Goal: Task Accomplishment & Management: Complete application form

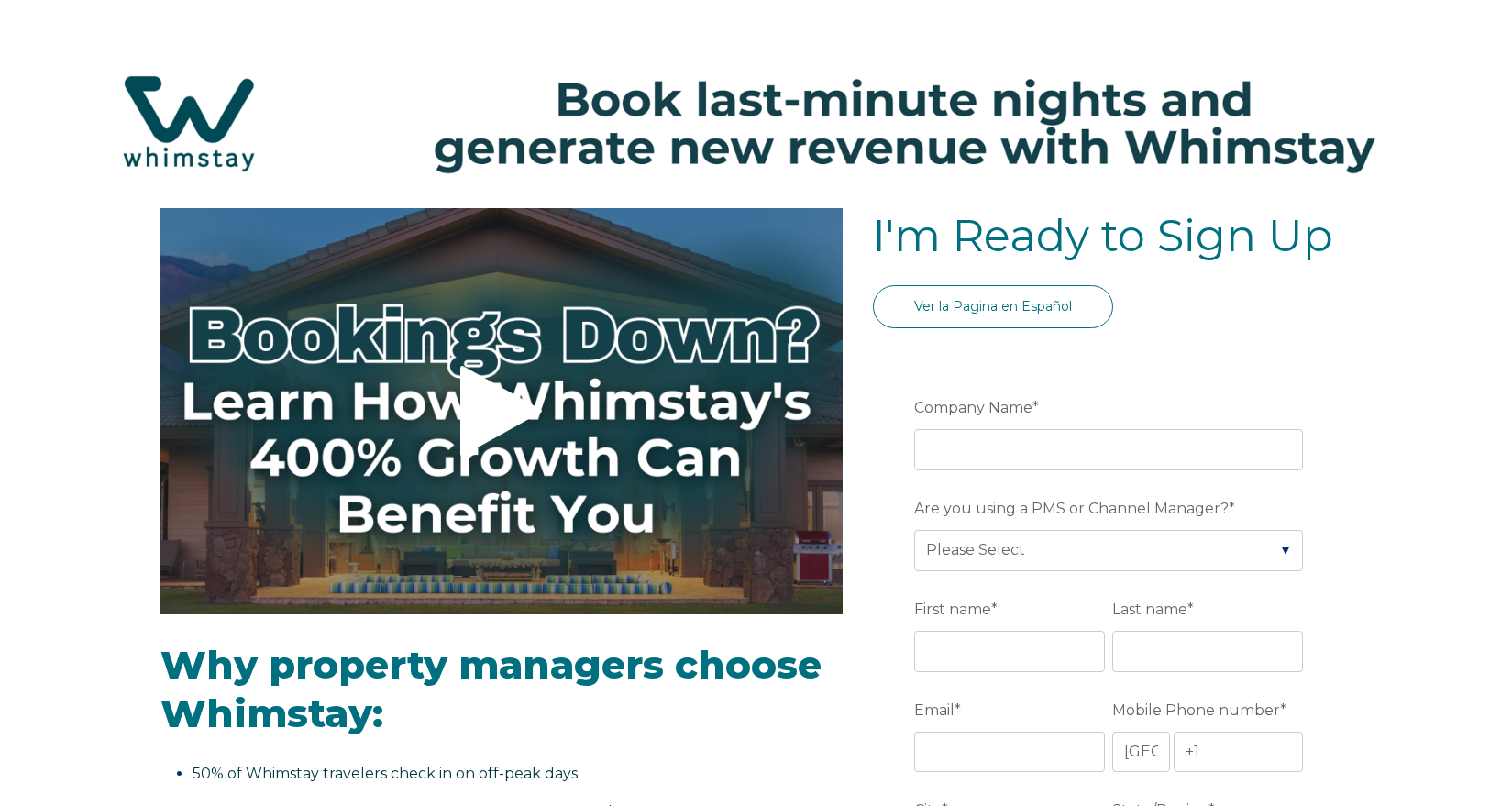
select select "US"
select select "Standard"
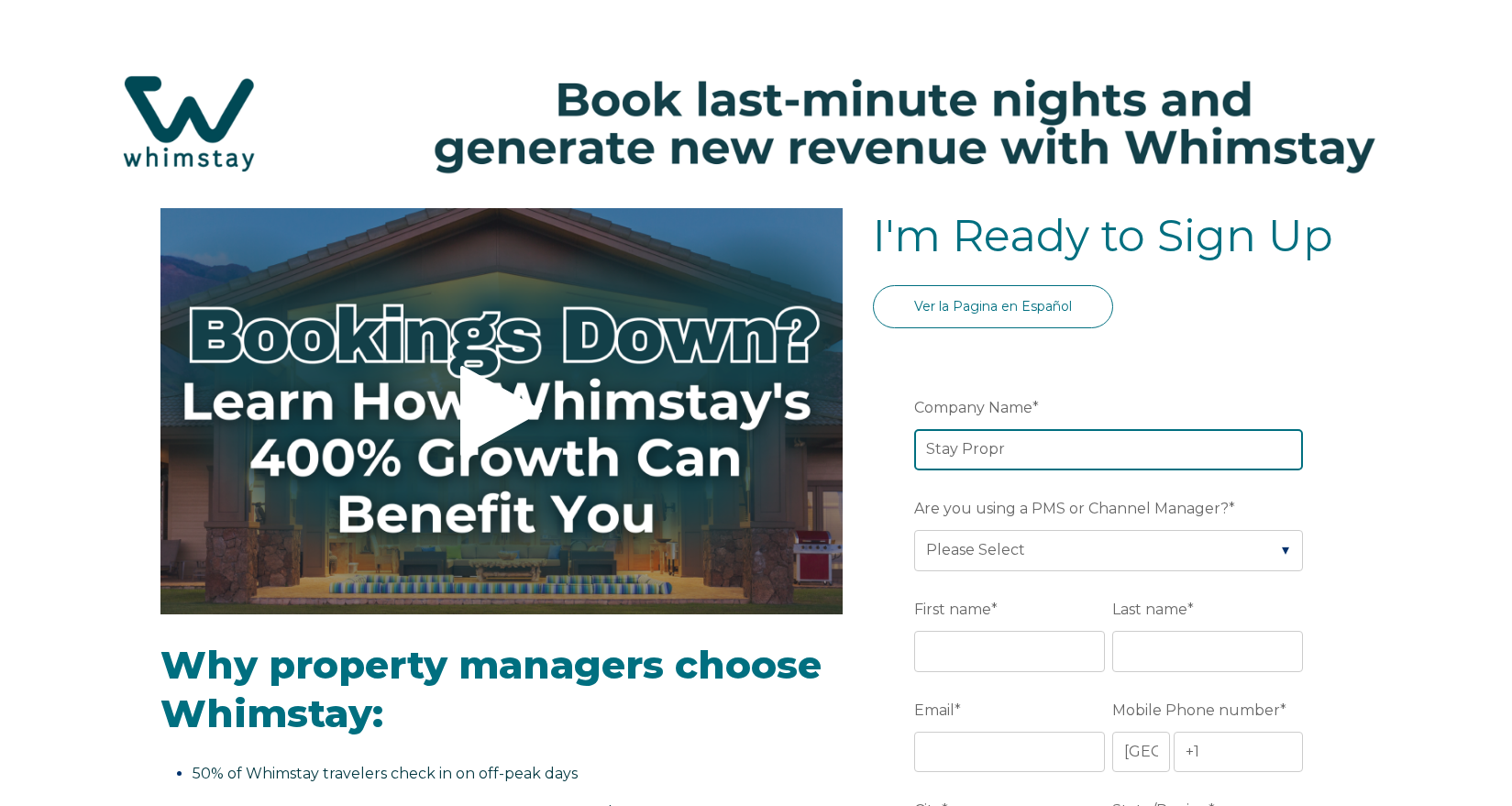
type input "Stay Propr"
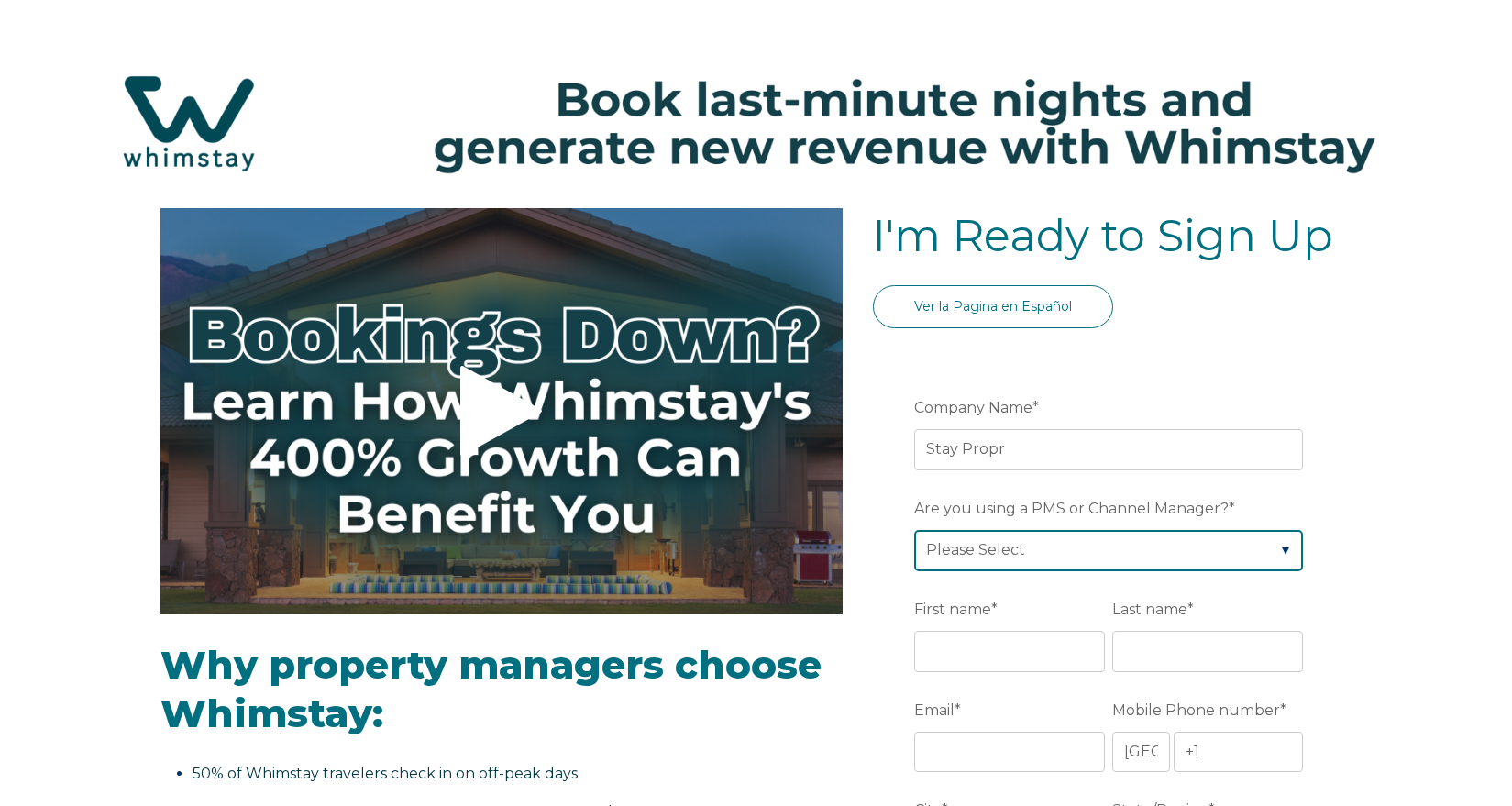
select select "Hostaway"
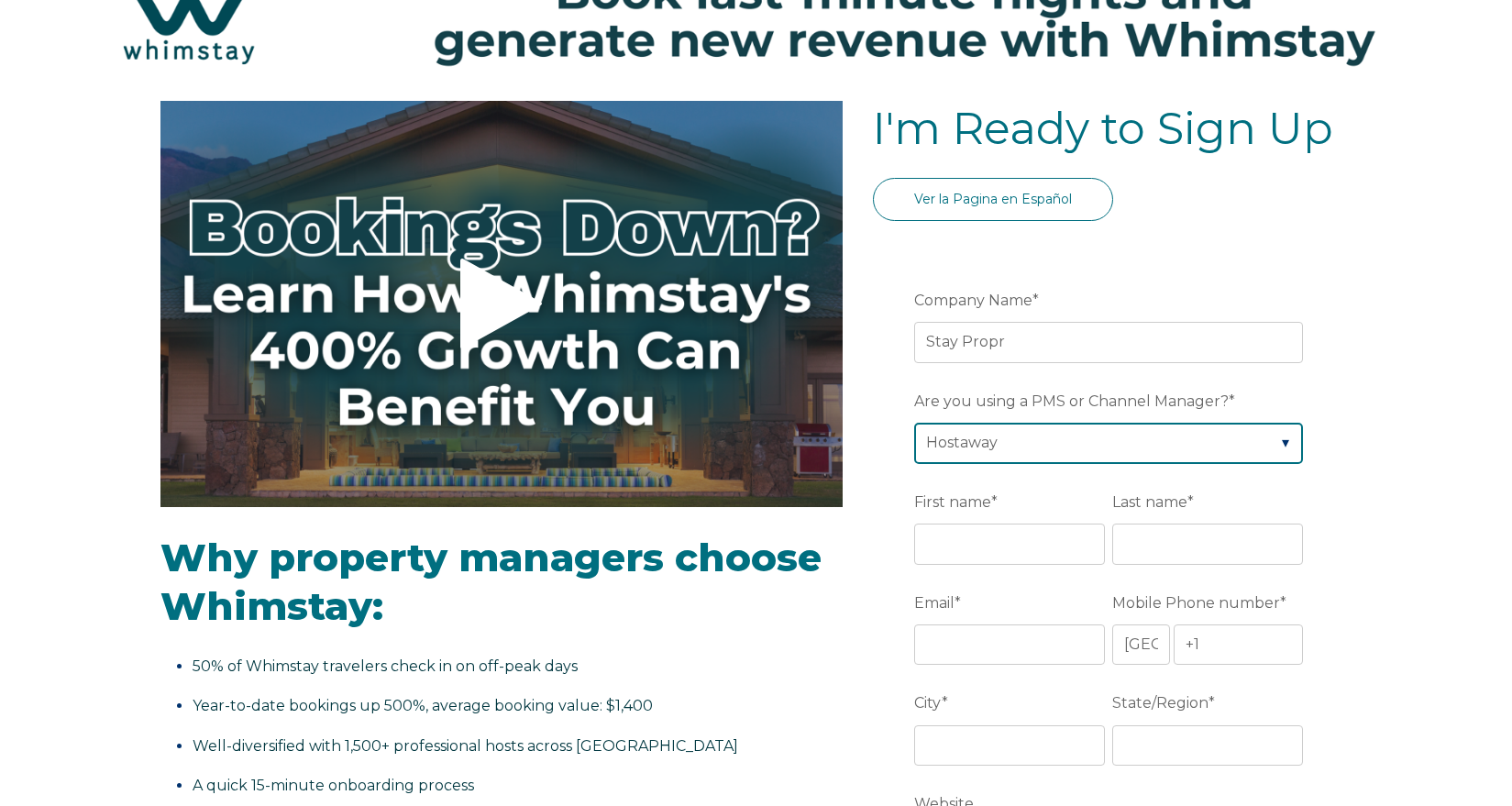
scroll to position [148, 0]
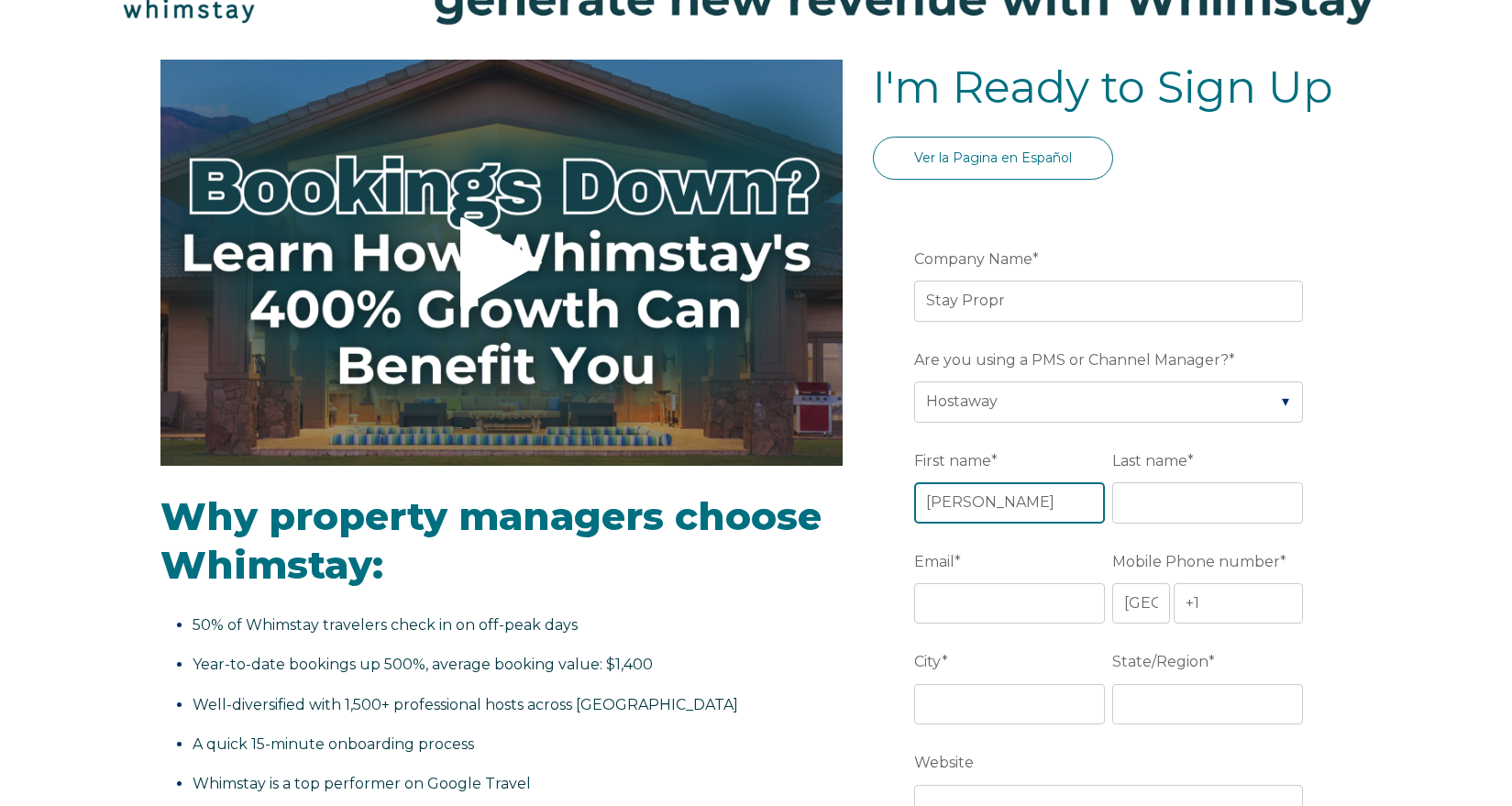
type input "[PERSON_NAME]"
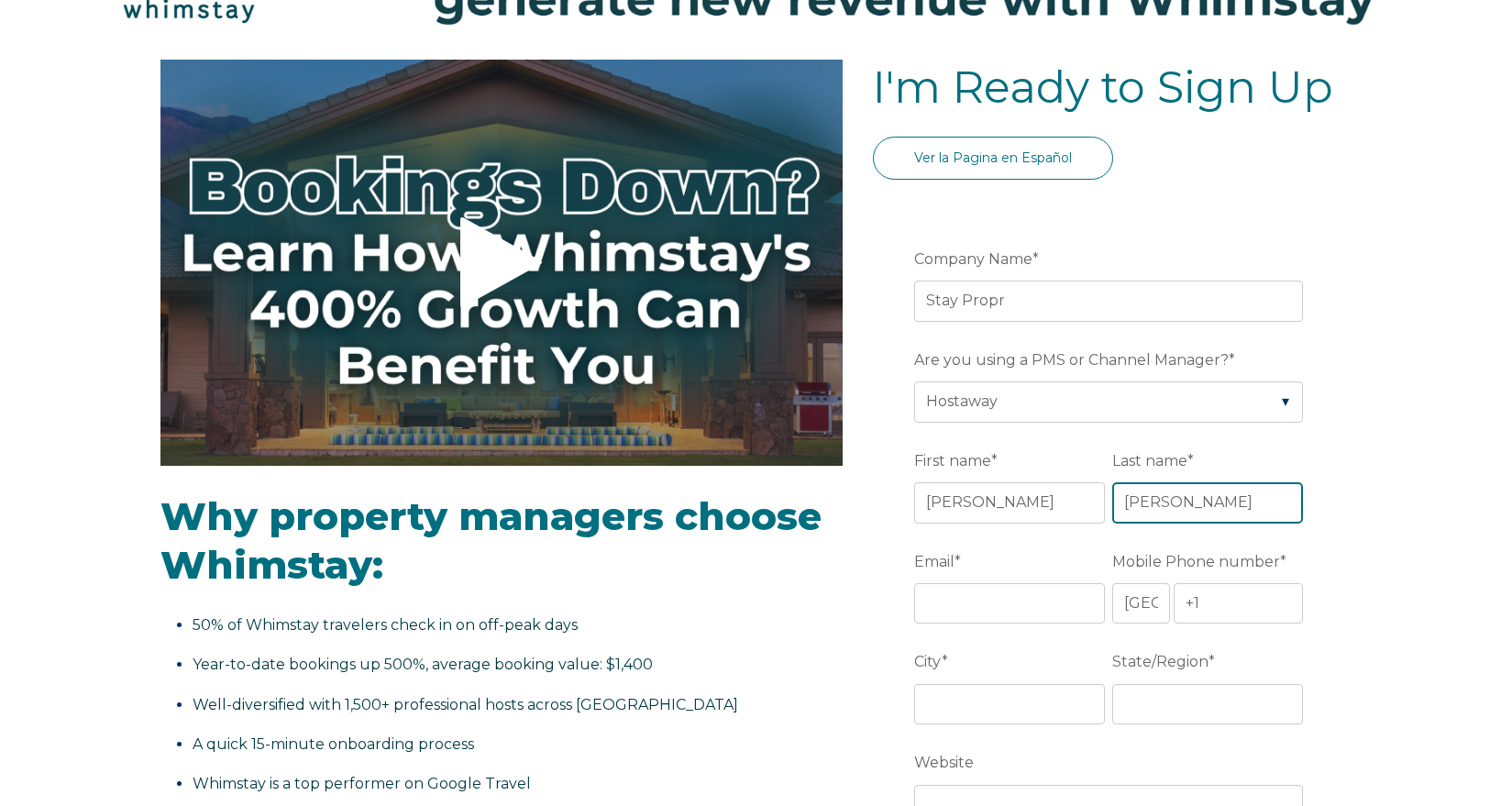
type input "[PERSON_NAME]"
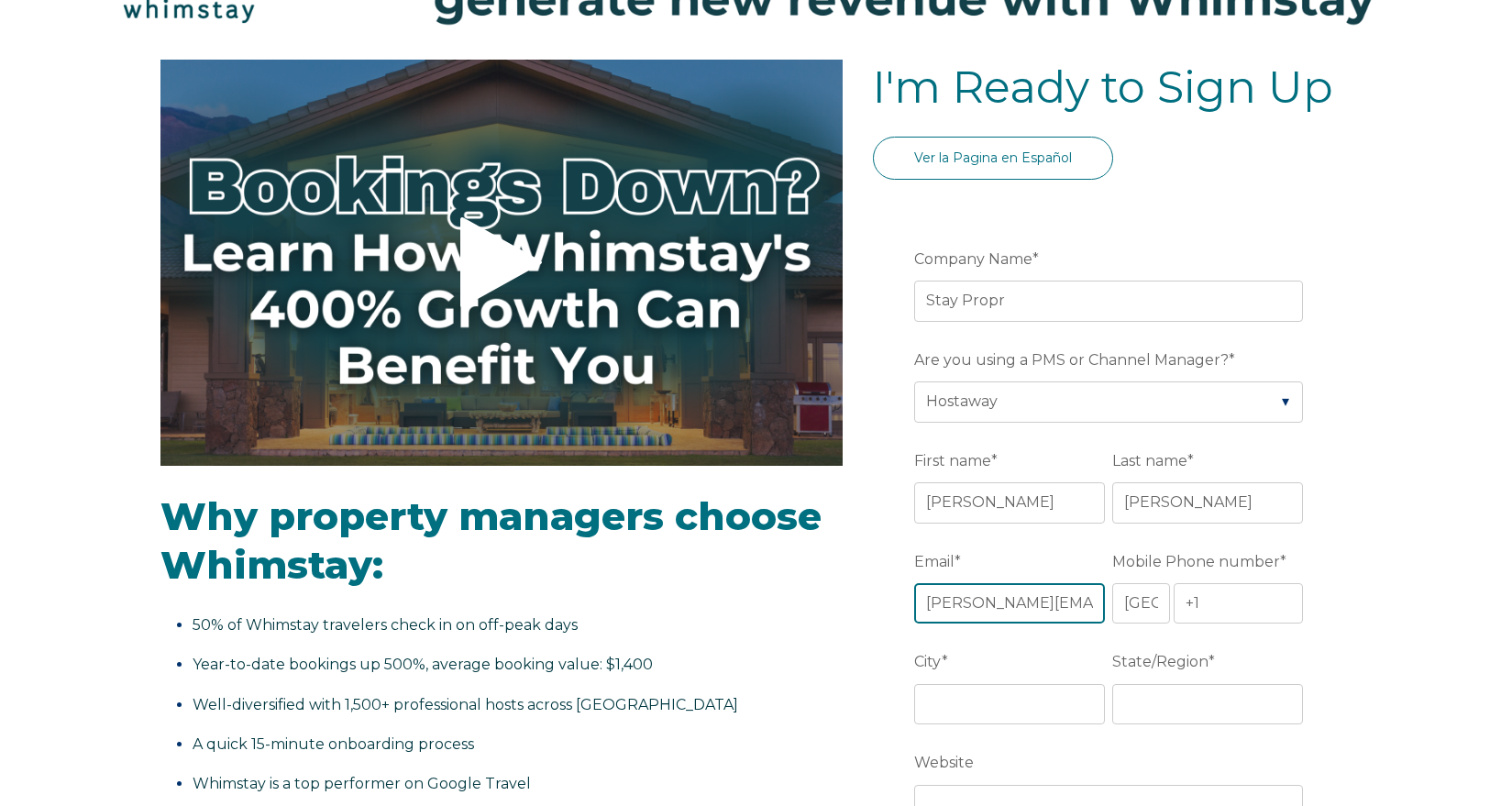
type input "[PERSON_NAME][EMAIL_ADDRESS][DOMAIN_NAME]"
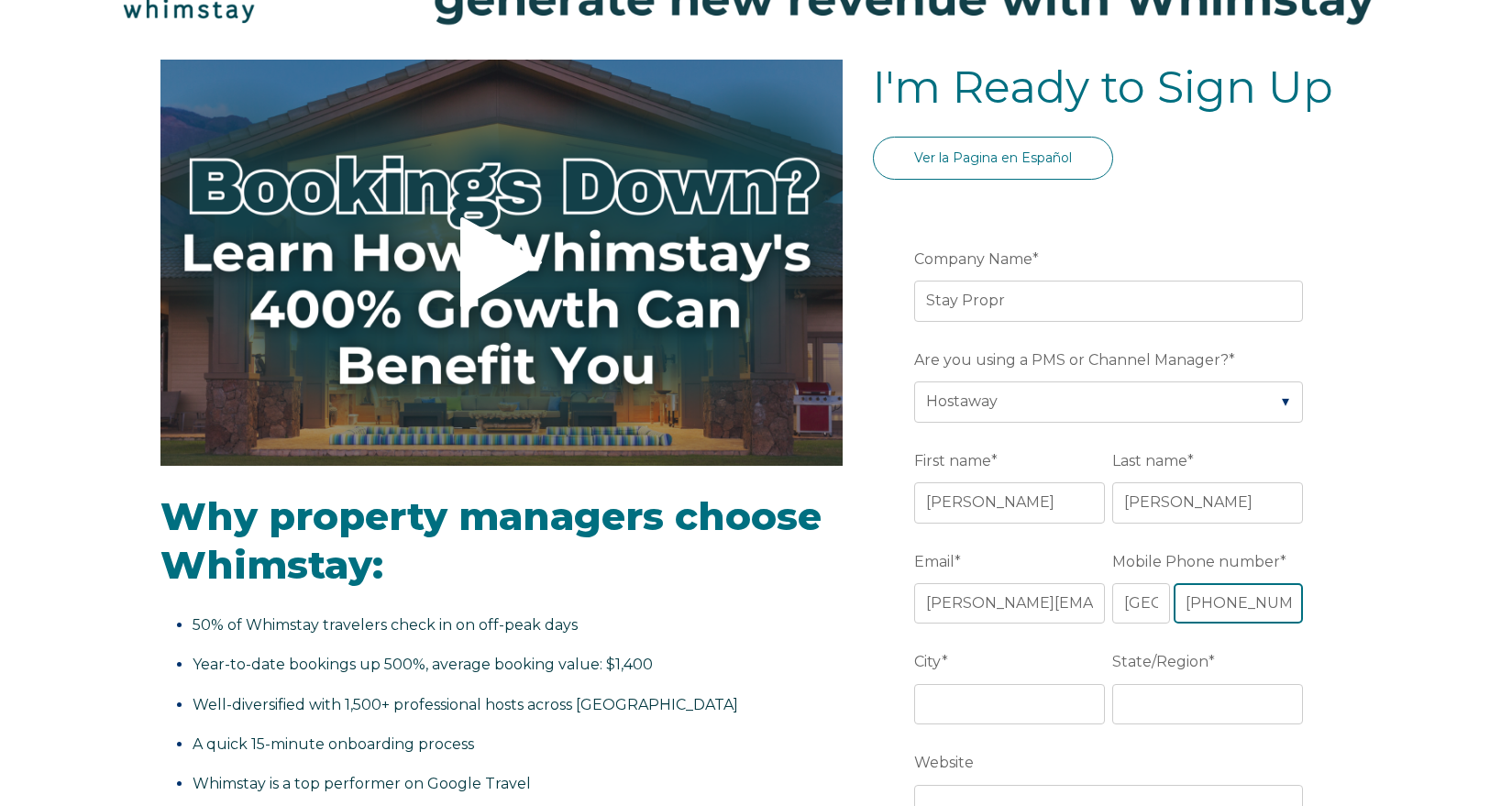
type input "[PHONE_NUMBER]"
type input "saint [PERSON_NAME]"
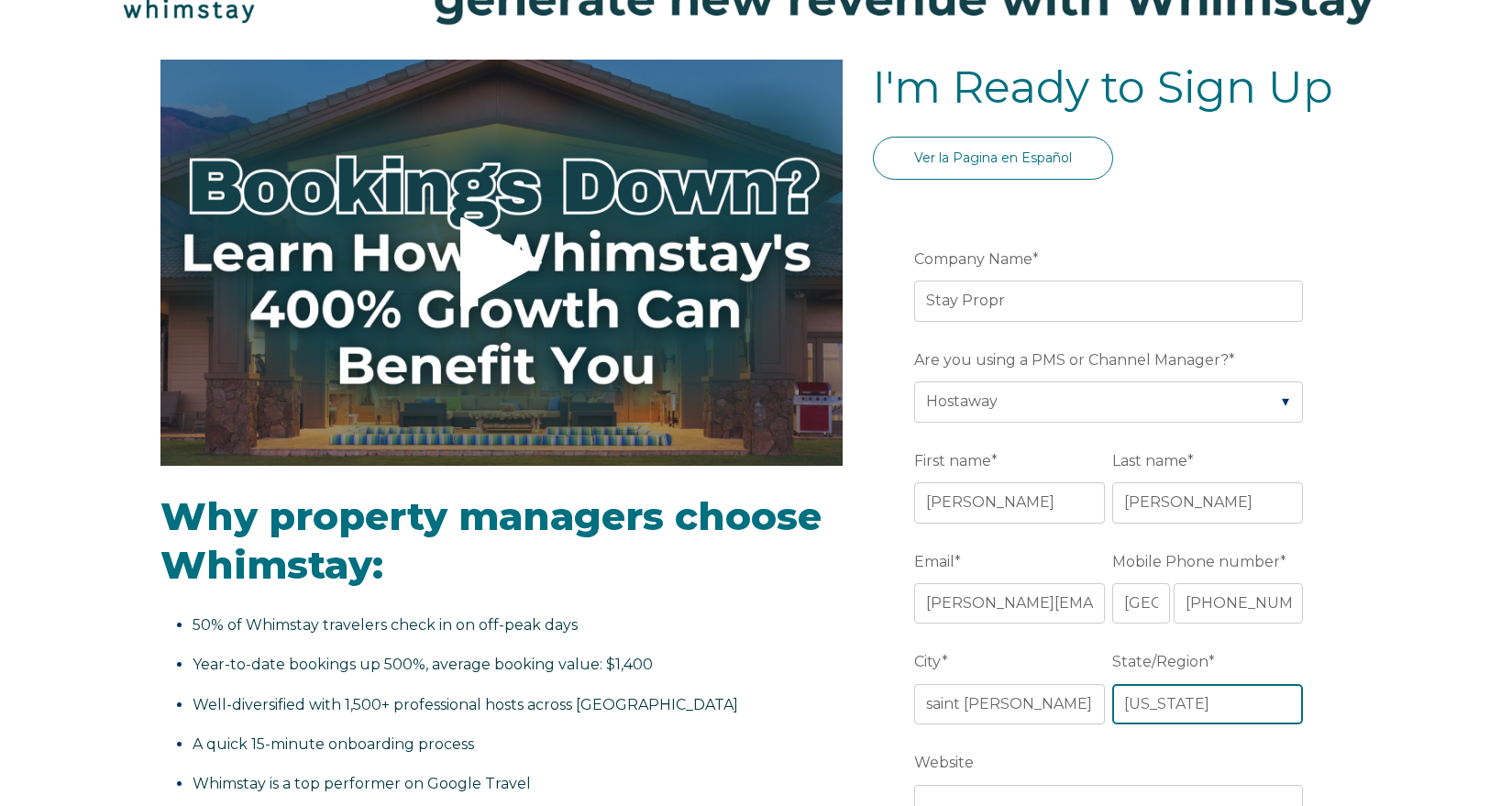
type input "[US_STATE]"
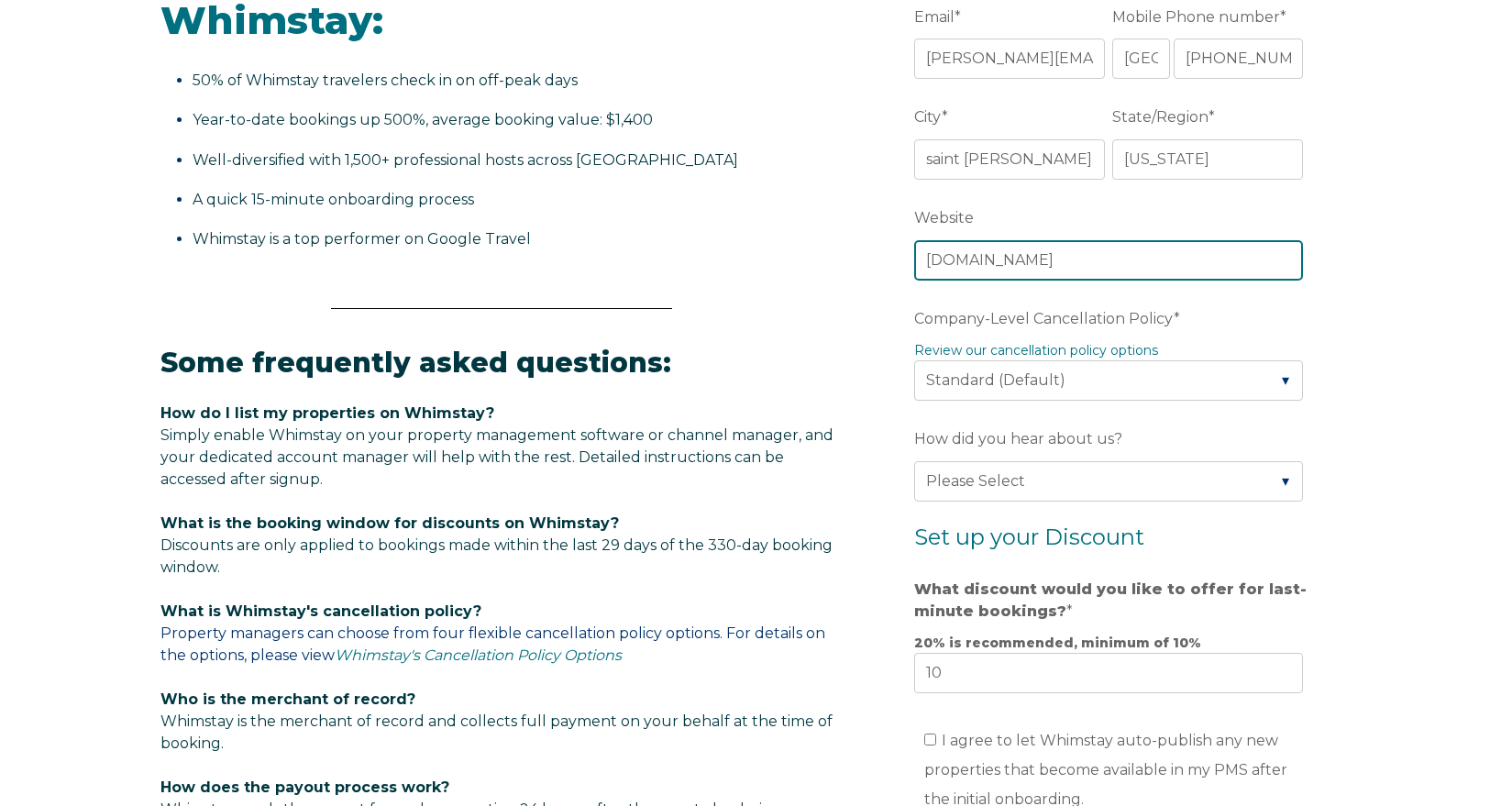
scroll to position [743, 0]
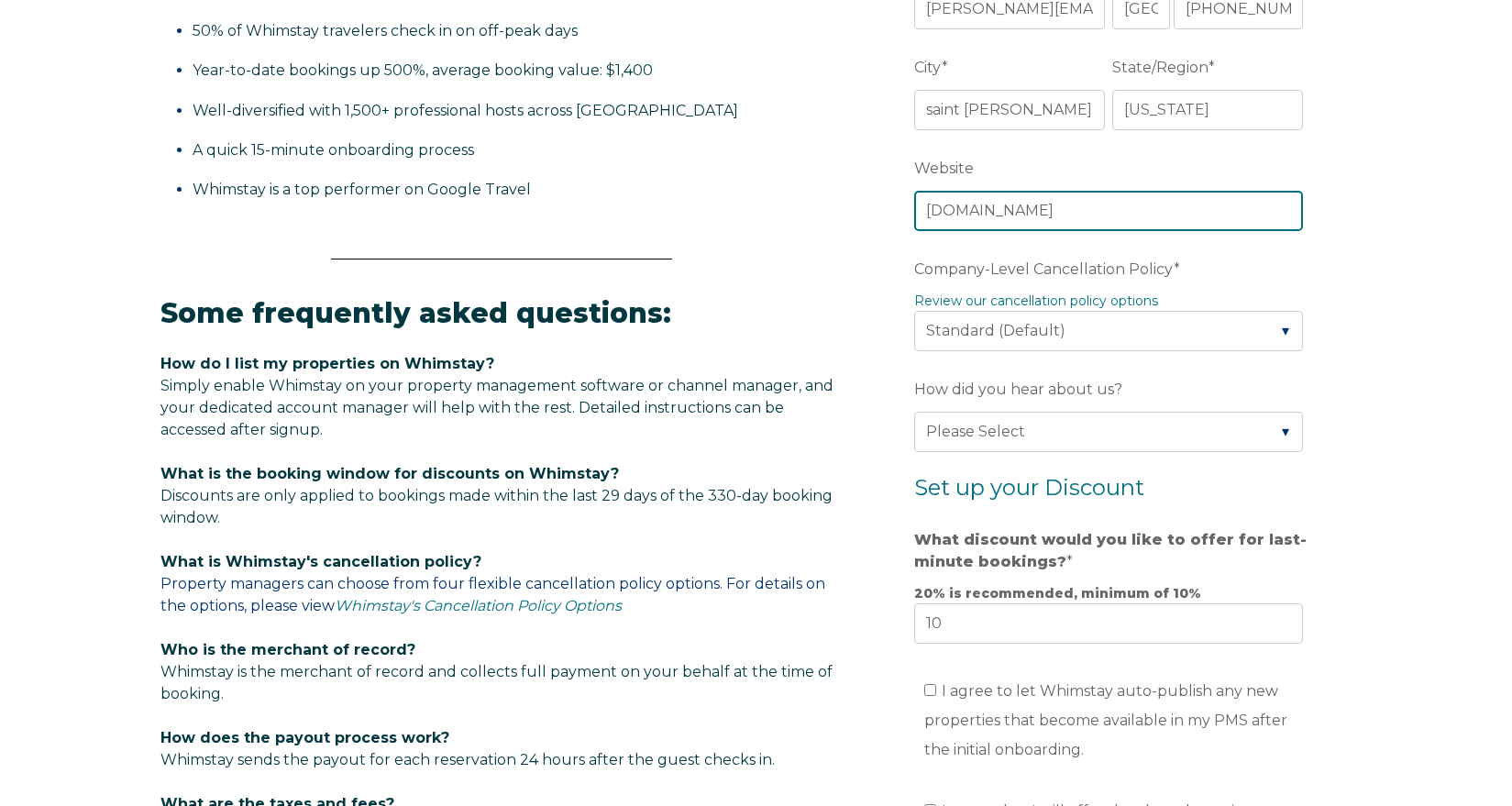
type input "[DOMAIN_NAME]"
click at [999, 302] on link "Review our cancellation policy options" at bounding box center [1036, 301] width 244 height 17
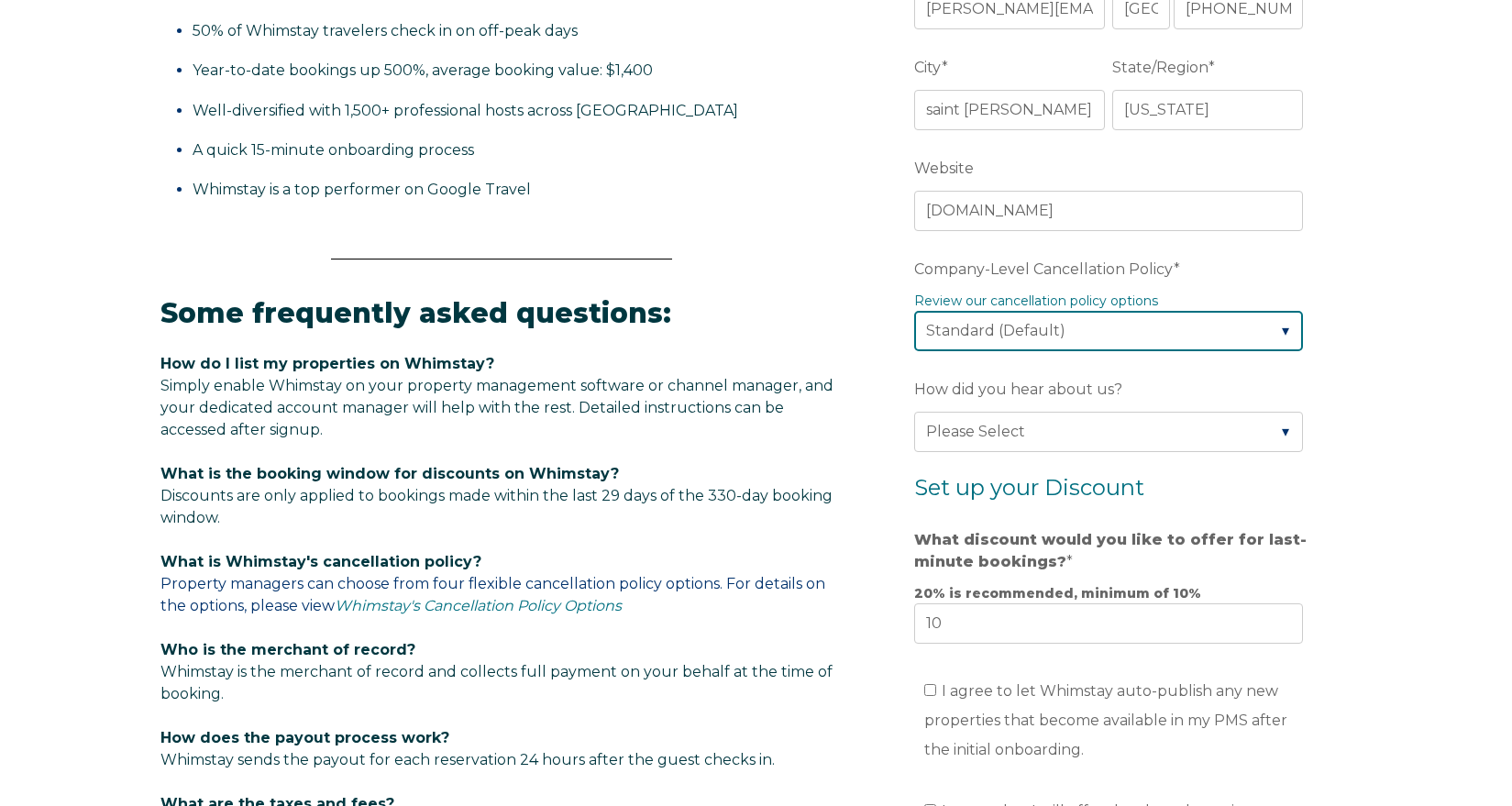
select select "Moderate"
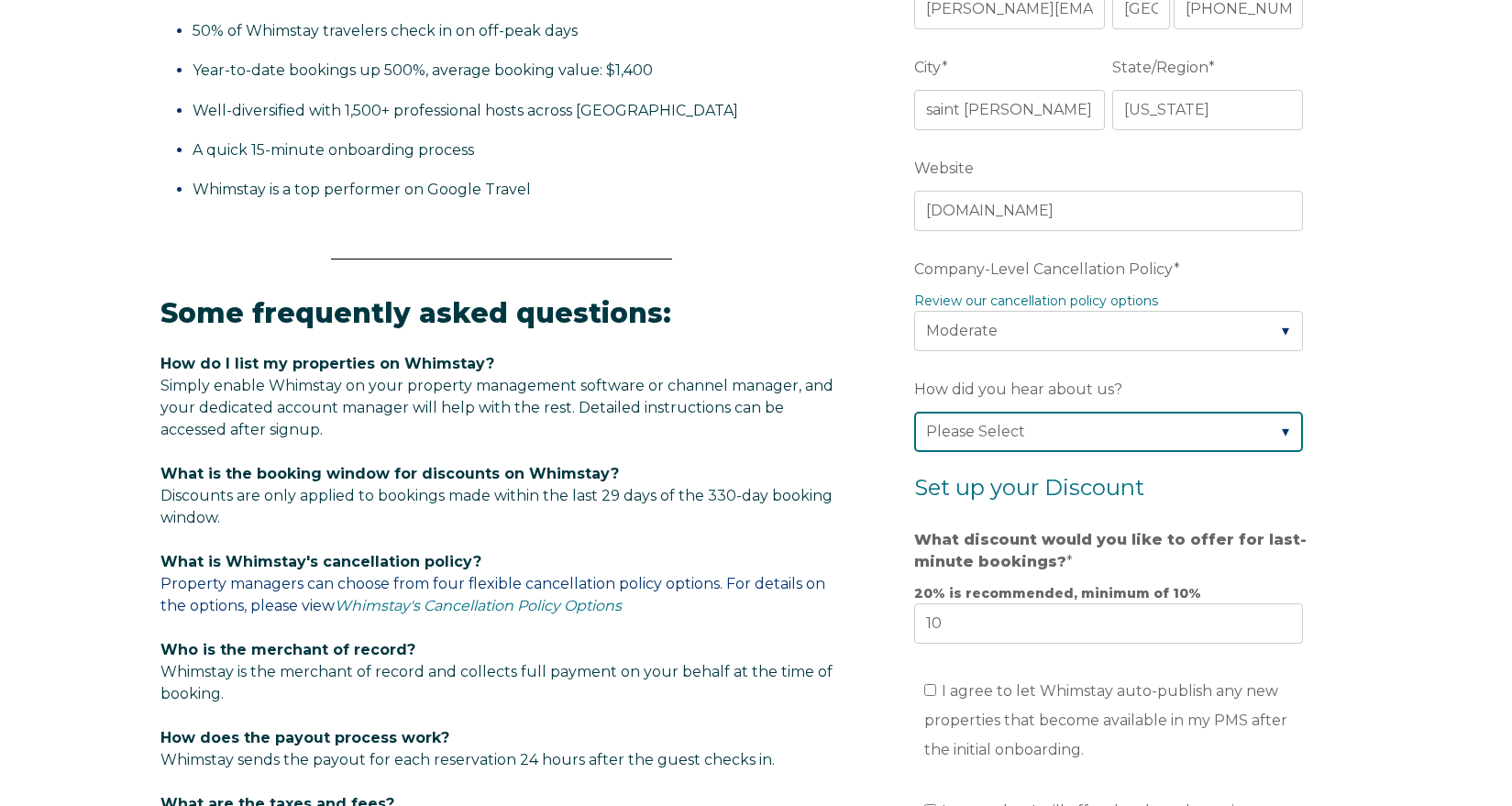
select select "Podcast"
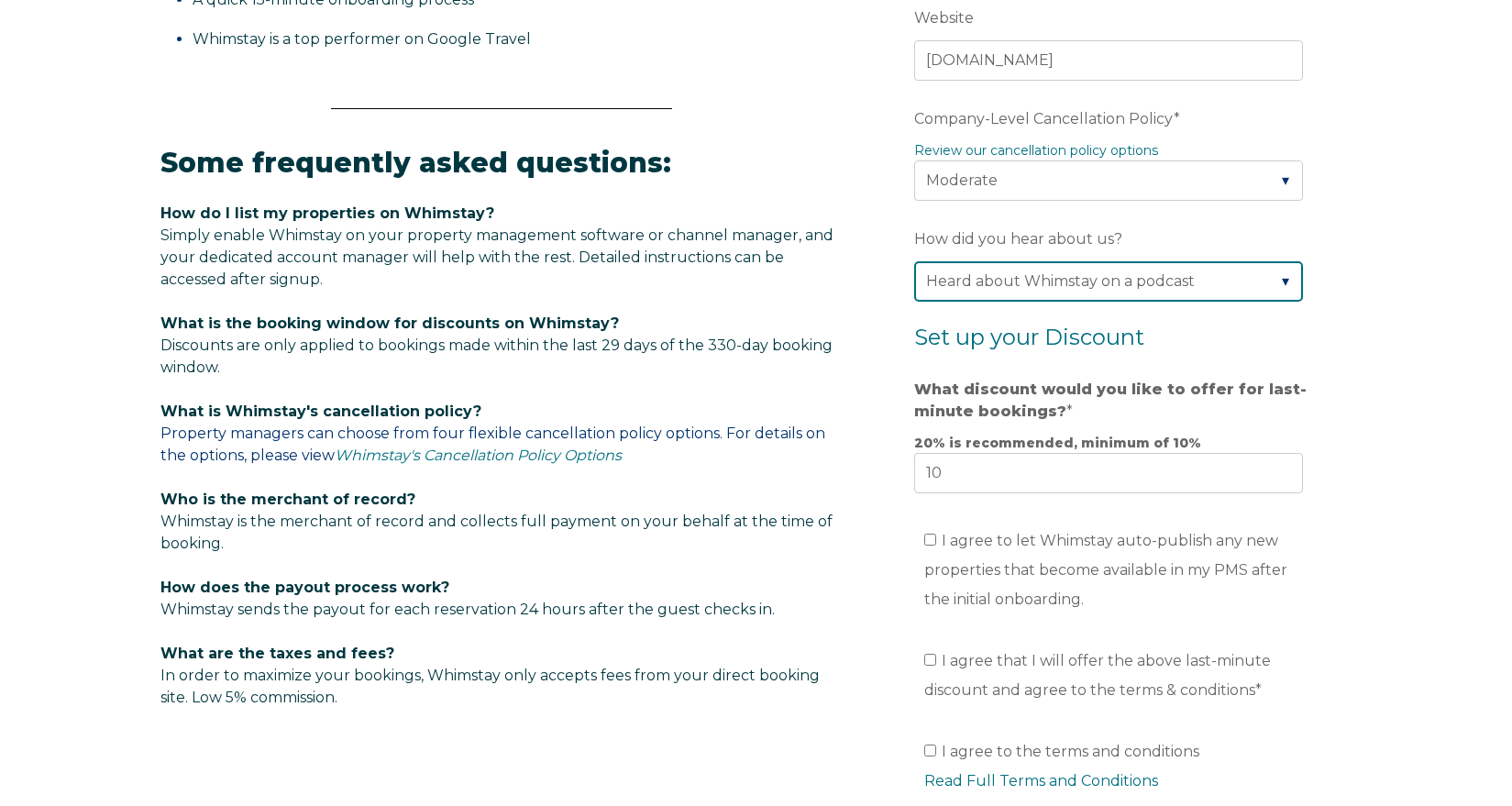
scroll to position [1026, 0]
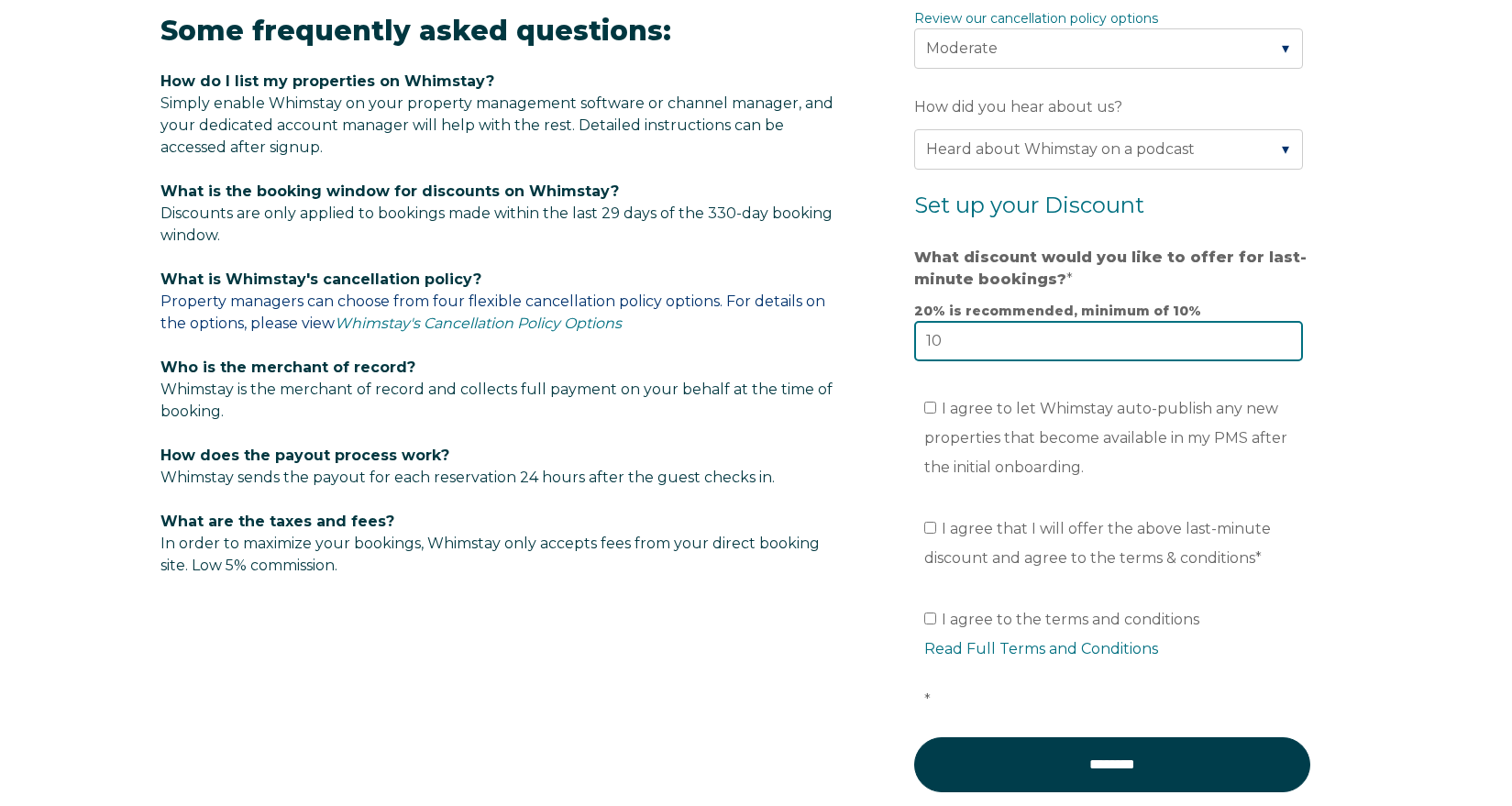
drag, startPoint x: 966, startPoint y: 343, endPoint x: 872, endPoint y: 343, distance: 94.0
click at [874, 343] on form "Company Name * Stay Propr Are you using a PMS or Channel Manager? * Please Sele…" at bounding box center [1112, 91] width 478 height 1532
type input "20"
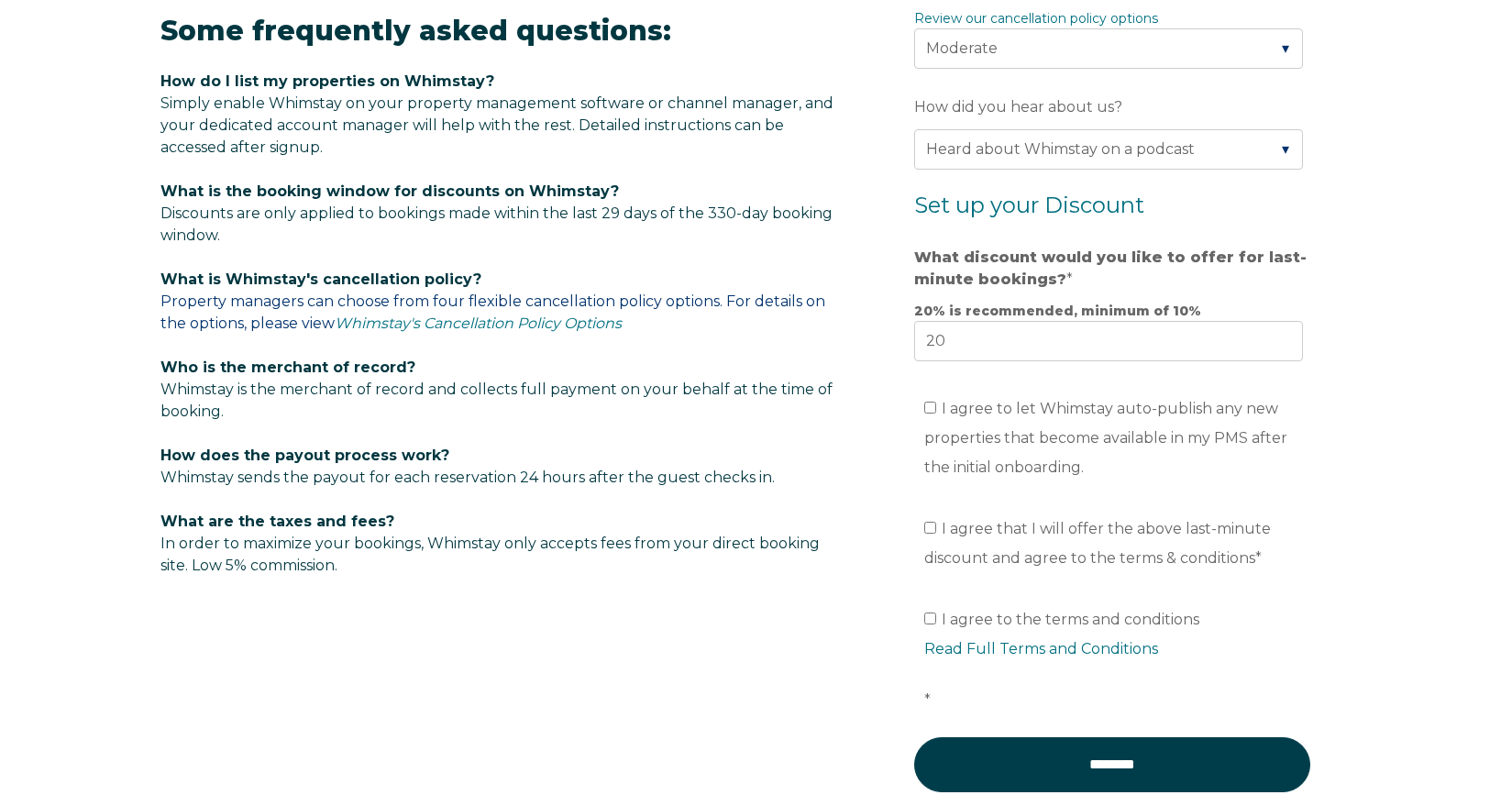
click at [932, 412] on input "I agree to let Whimstay auto-publish any new properties that become available i…" at bounding box center [930, 408] width 12 height 12
checkbox input "true"
click at [928, 533] on input "I agree that I will offer the above last-minute discount and agree to the terms…" at bounding box center [930, 528] width 12 height 12
checkbox input "true"
click at [928, 624] on input "I agree to the terms and conditions Read Full Terms and Conditions *" at bounding box center [930, 619] width 12 height 12
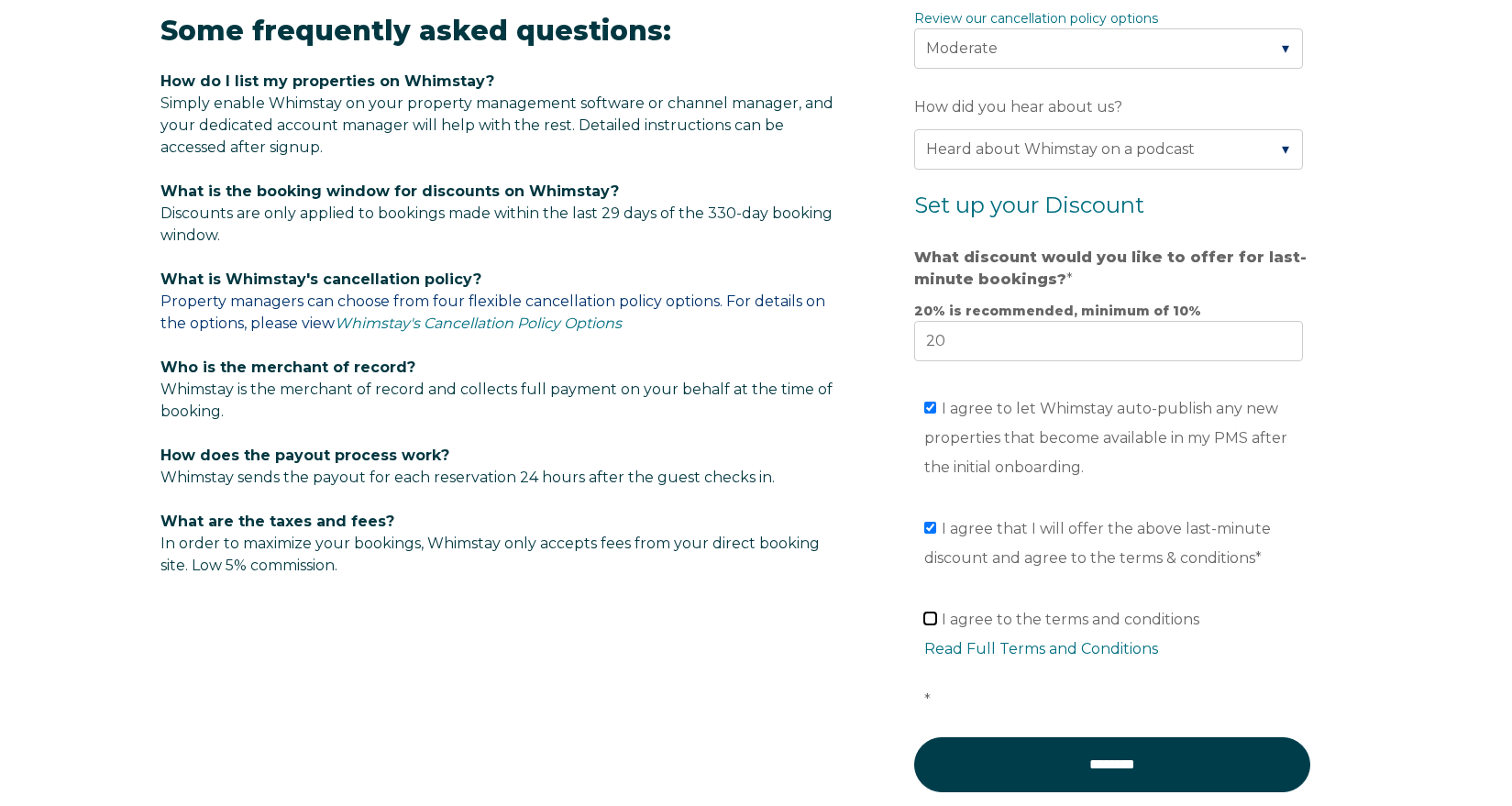
checkbox input "true"
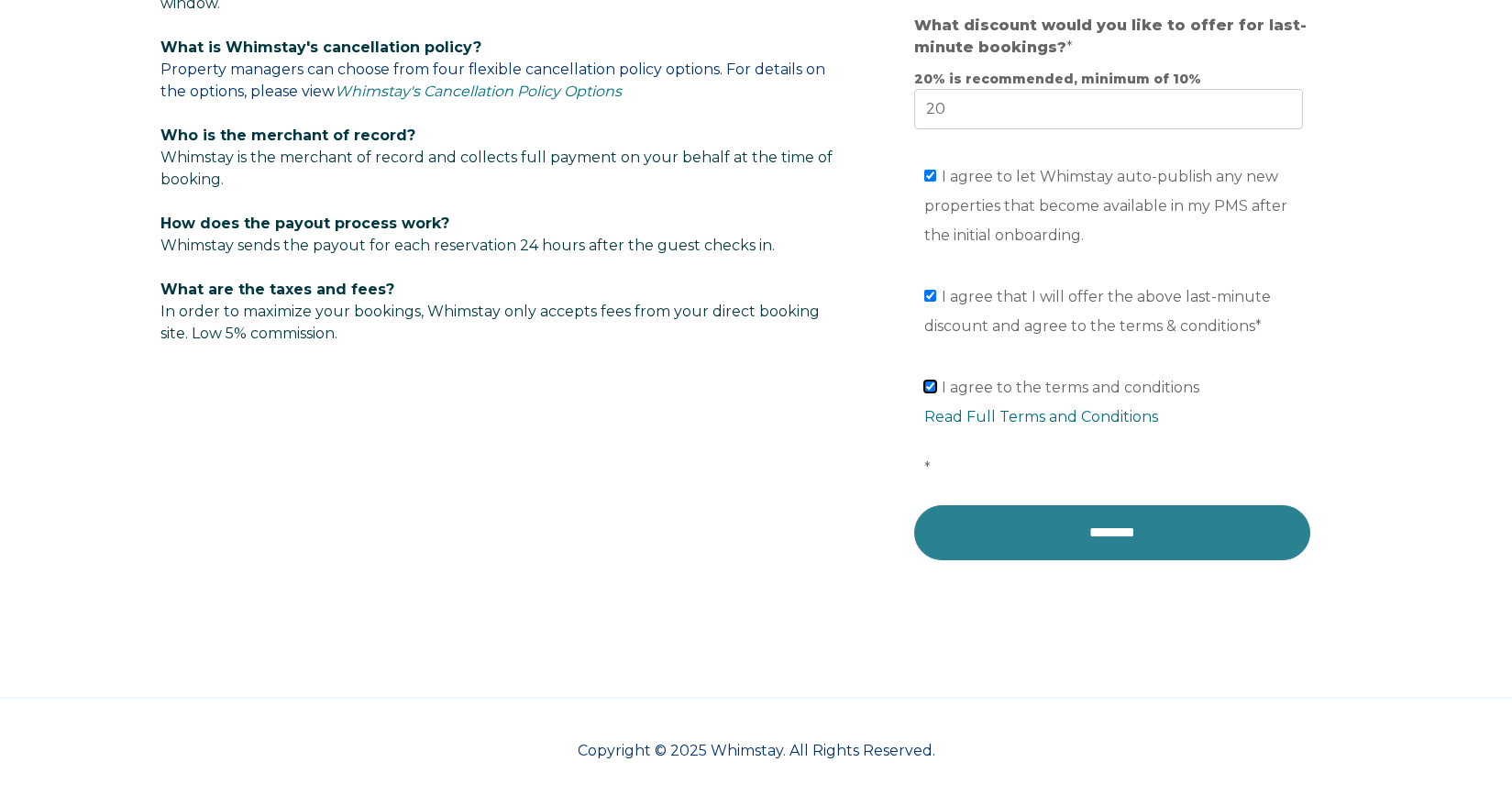
scroll to position [1262, 0]
click at [1102, 526] on input "********" at bounding box center [1112, 532] width 396 height 55
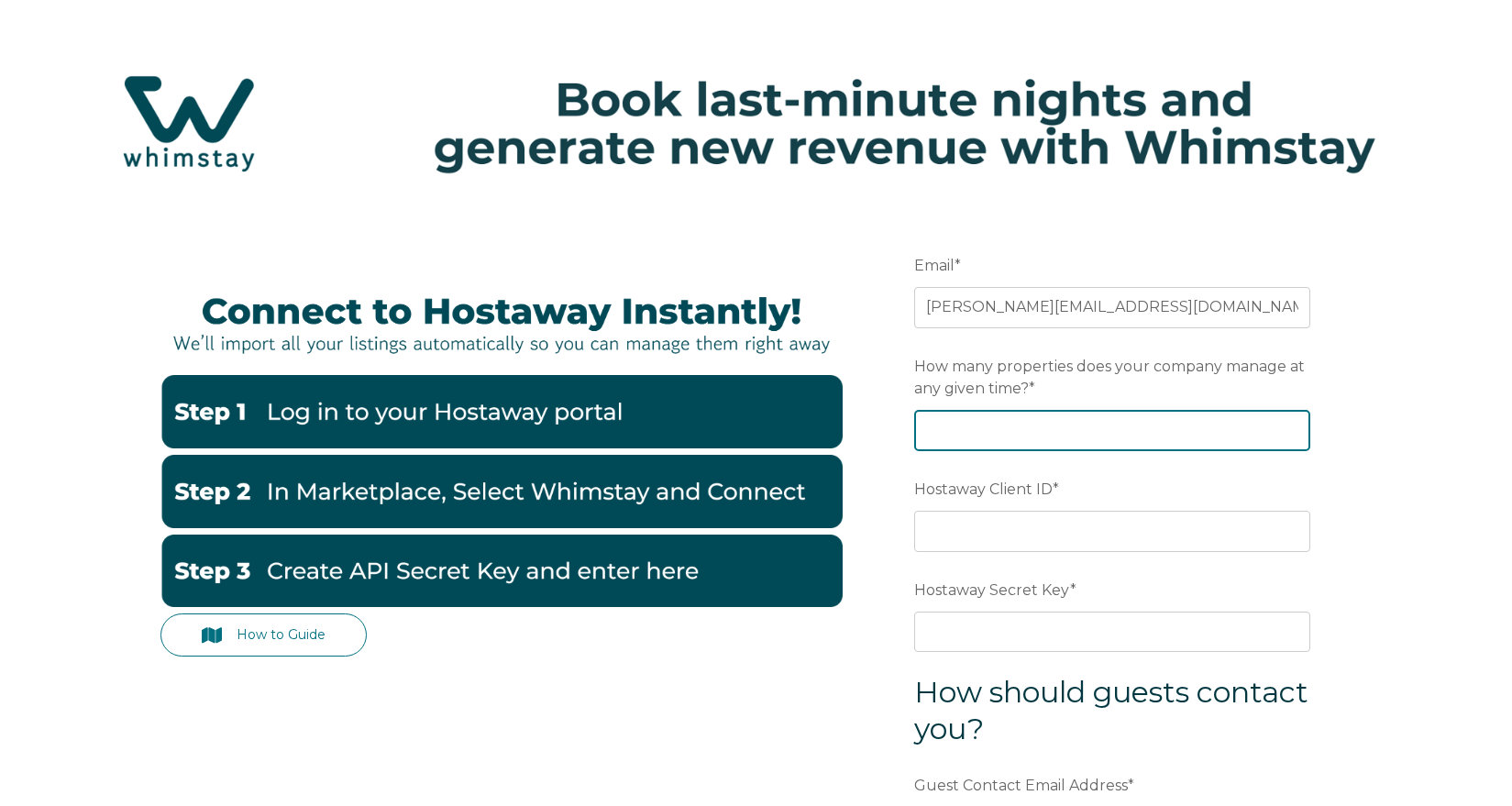
click at [1188, 432] on input "How many properties does your company manage at any given time? *" at bounding box center [1112, 430] width 396 height 41
type input "12"
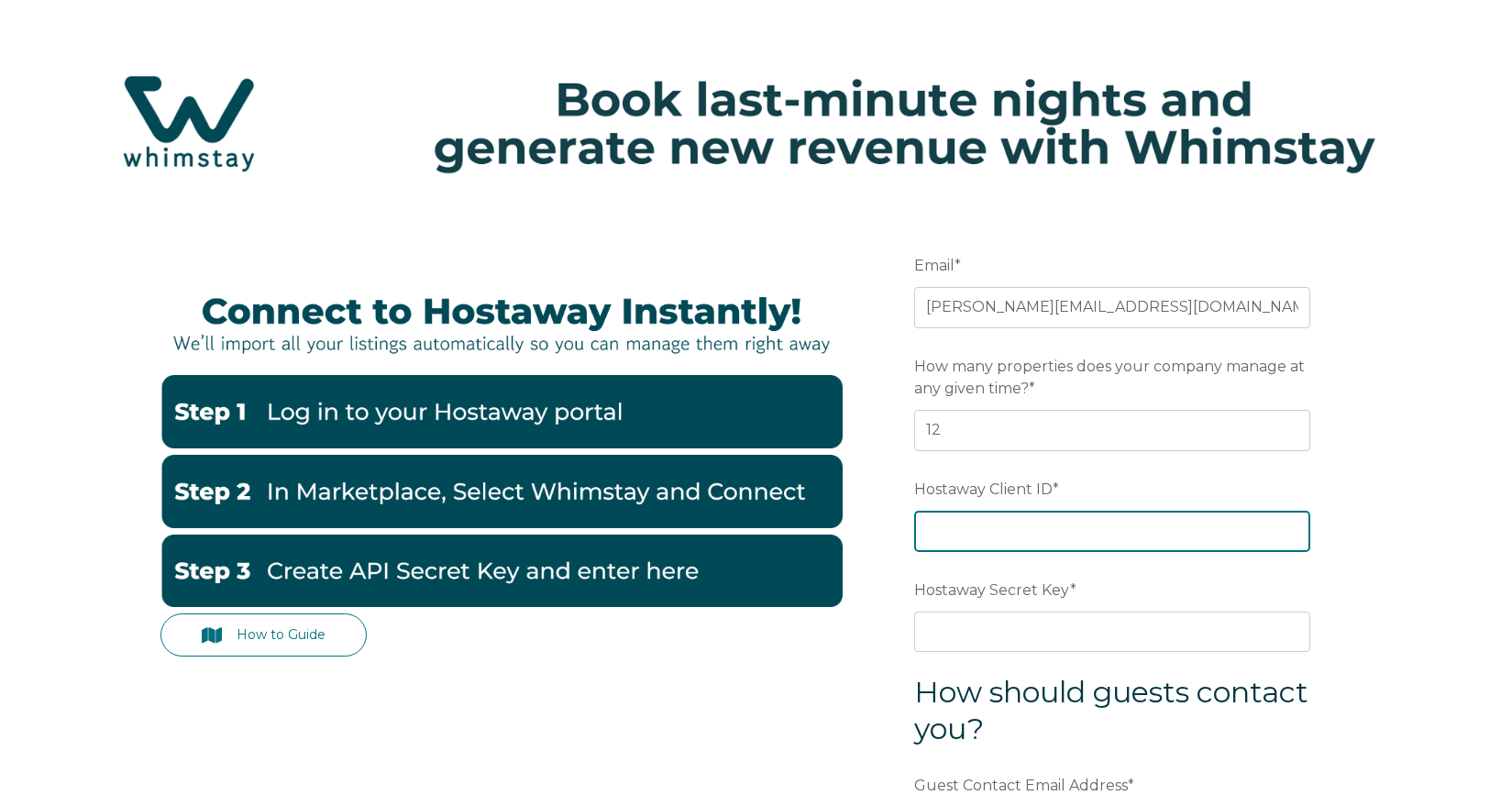
click at [1149, 526] on input "Hostaway Client ID *" at bounding box center [1112, 531] width 396 height 41
paste input "49579"
type input "49579"
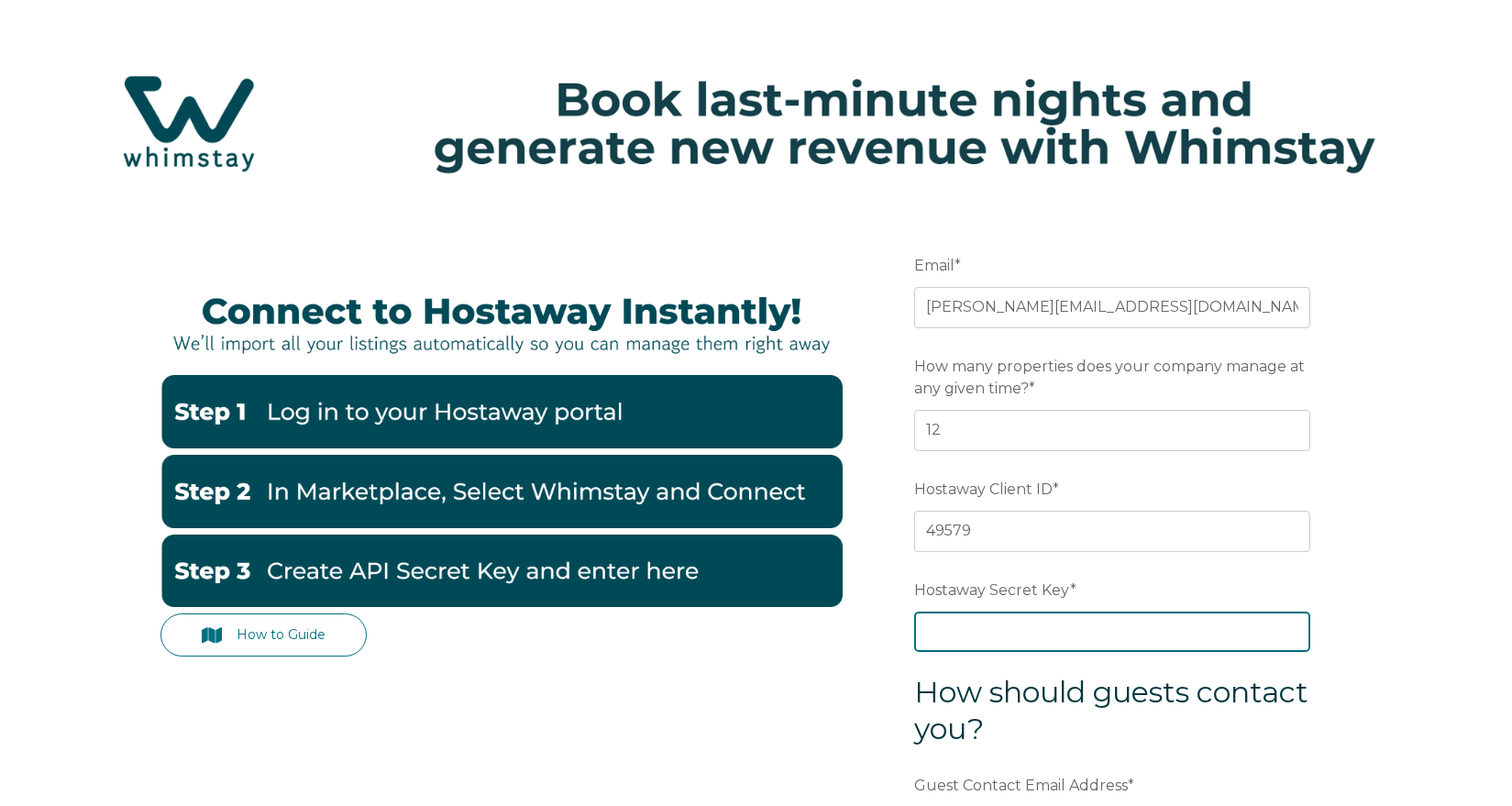
click at [1070, 635] on input "Hostaway Secret Key *" at bounding box center [1112, 632] width 396 height 41
paste input "959544204cd1341282219d4de62f794d5202ecc1b5928795a6a86e061ec7f0f6"
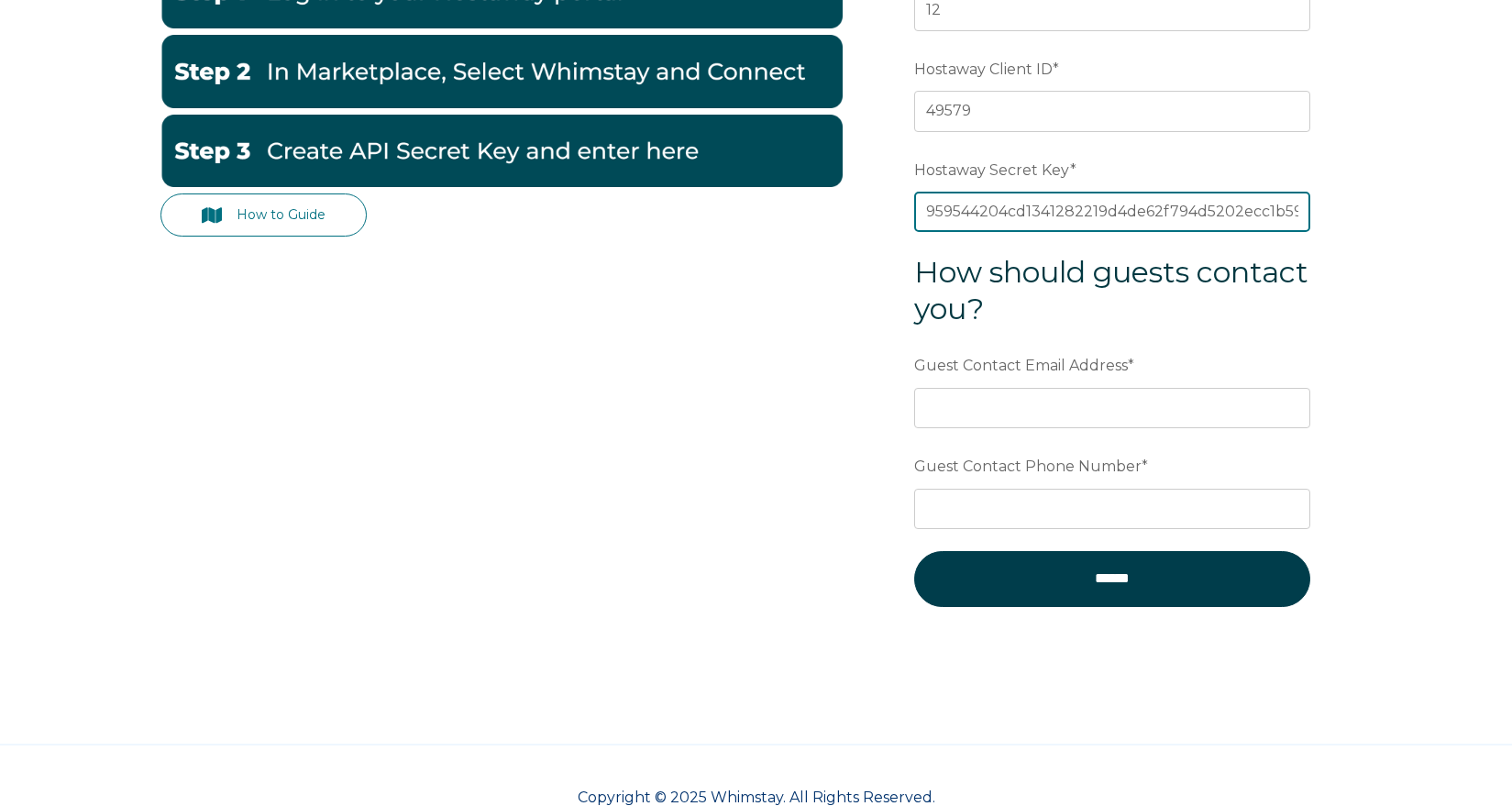
type input "959544204cd1341282219d4de62f794d5202ecc1b5928795a6a86e061ec7f0f6"
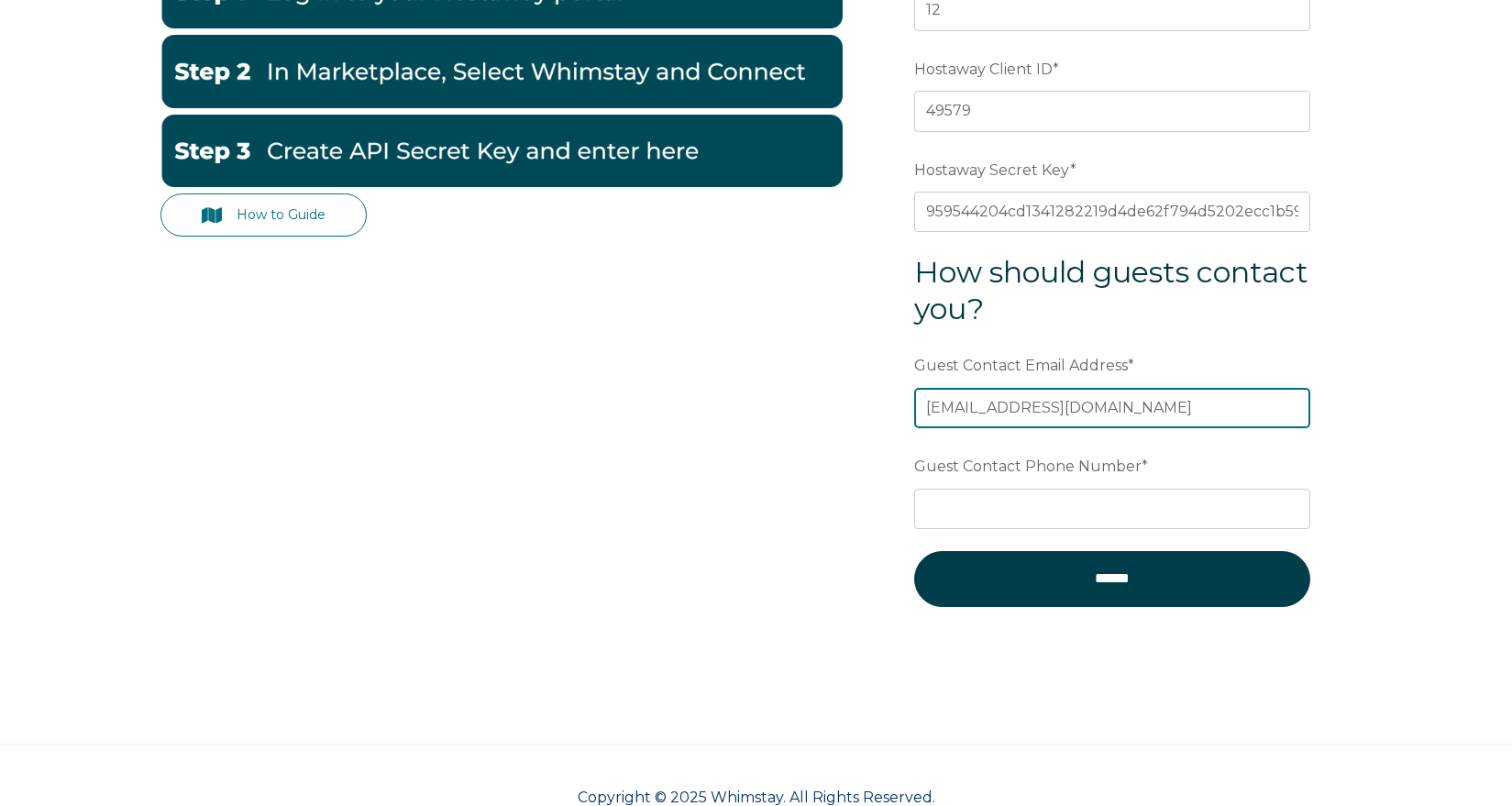
type input "hello@staypropr.co"
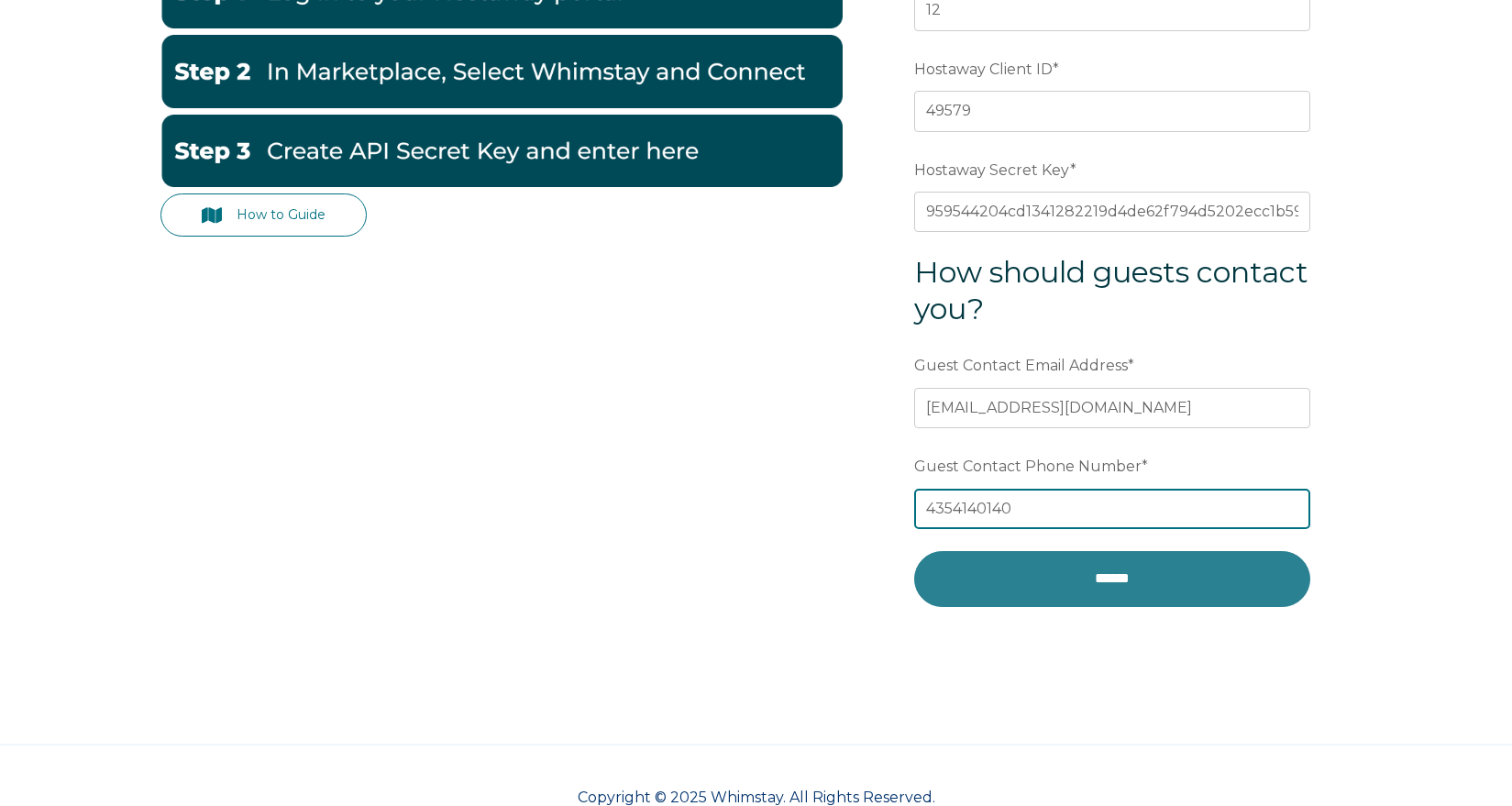
type input "4354140140"
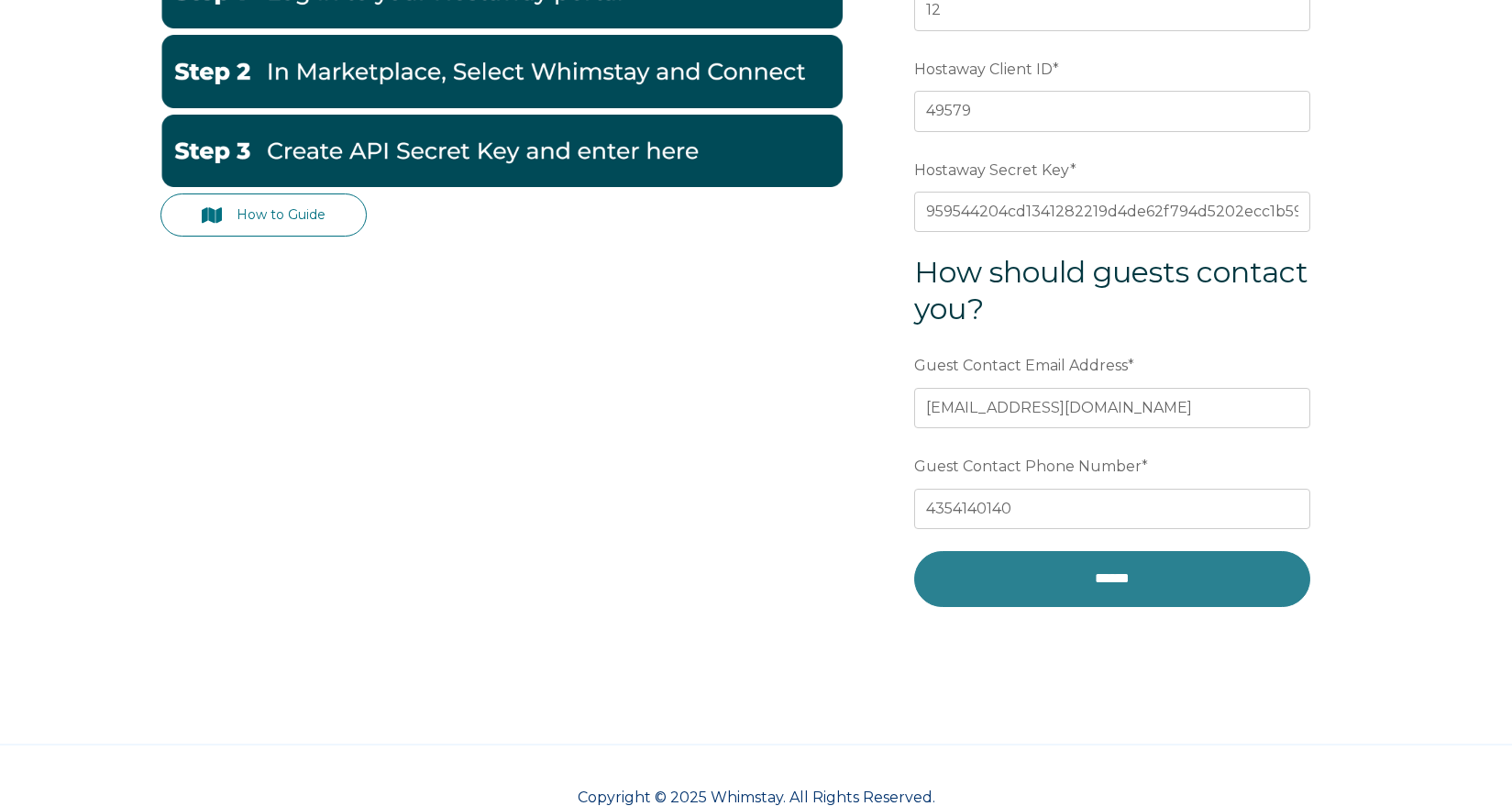
click at [1099, 579] on input "******" at bounding box center [1112, 578] width 396 height 55
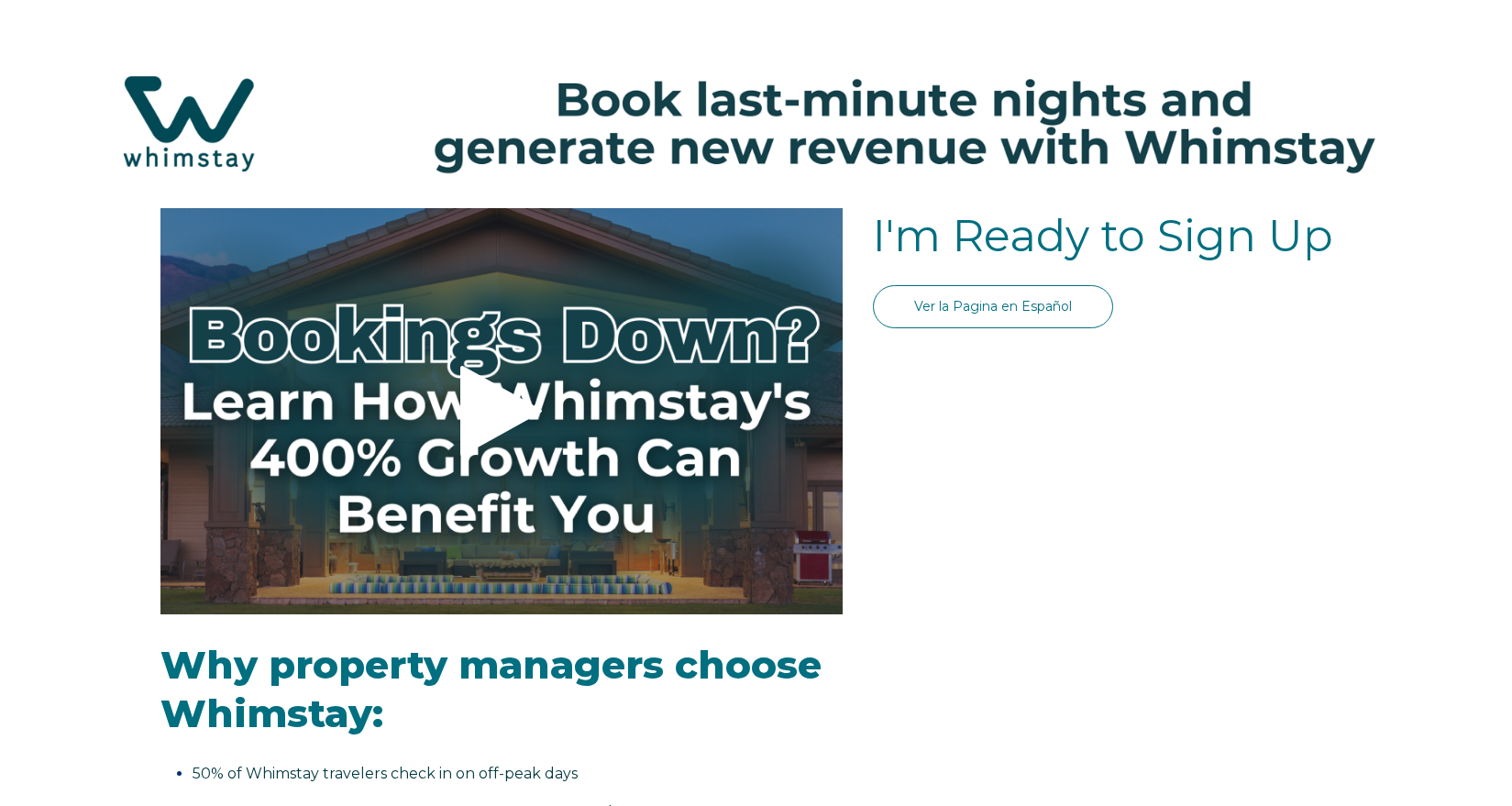
select select "Standard"
